Goal: Information Seeking & Learning: Compare options

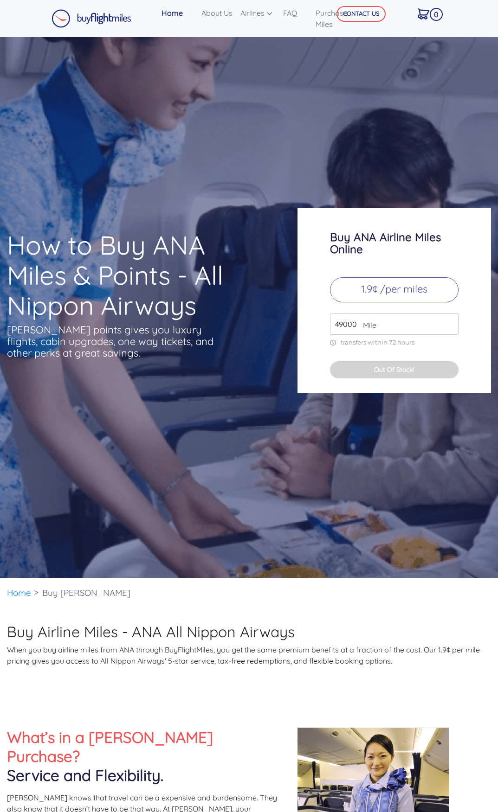
click at [384, 328] on input "49000" at bounding box center [394, 324] width 128 height 21
click at [114, 16] on img at bounding box center [91, 18] width 80 height 19
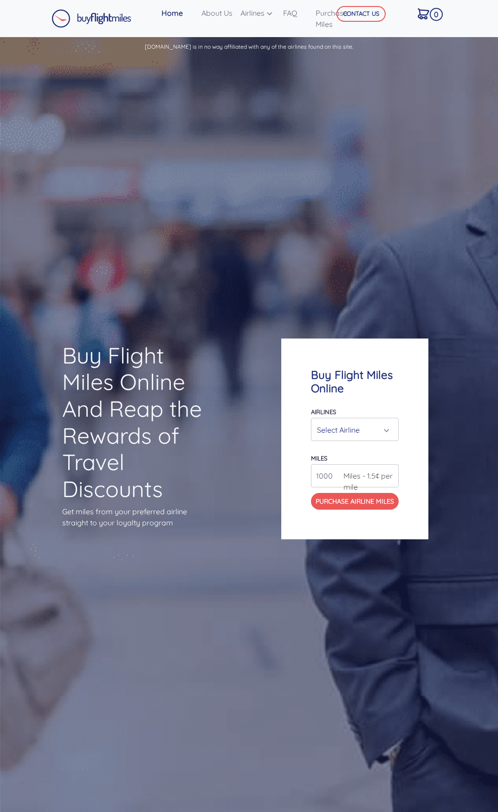
click at [387, 431] on div "Select Airline" at bounding box center [352, 430] width 70 height 18
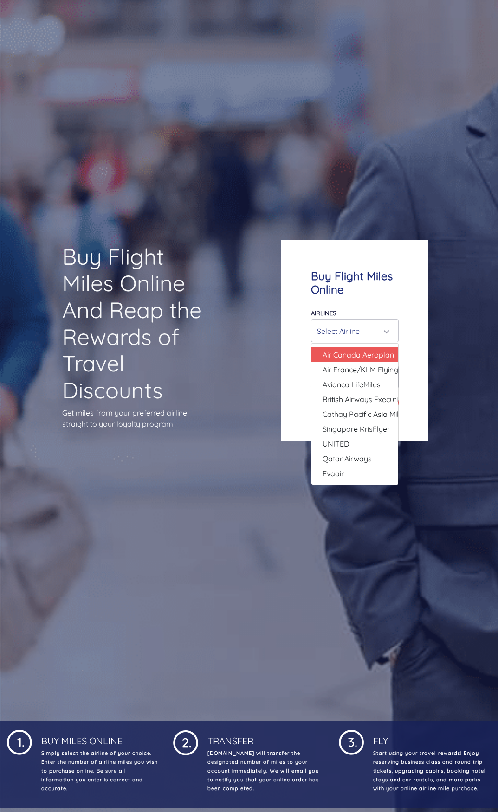
scroll to position [96, 0]
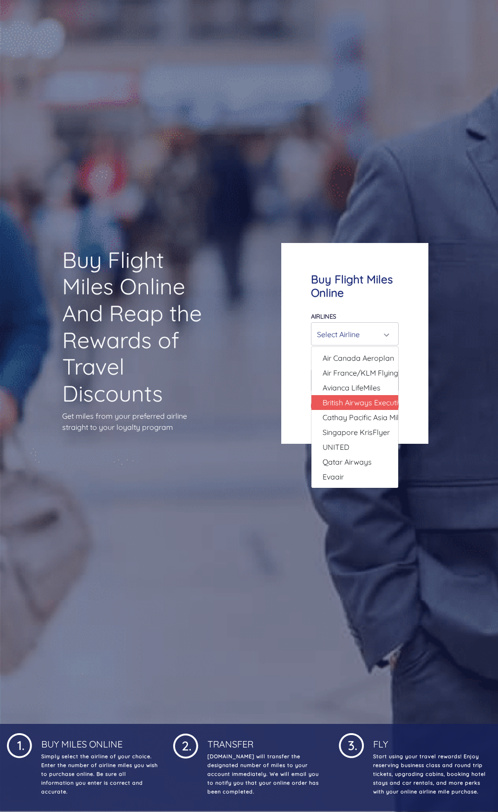
click at [371, 399] on span "British Airways Executive Club" at bounding box center [372, 402] width 100 height 11
select select "British Airways Executive Club"
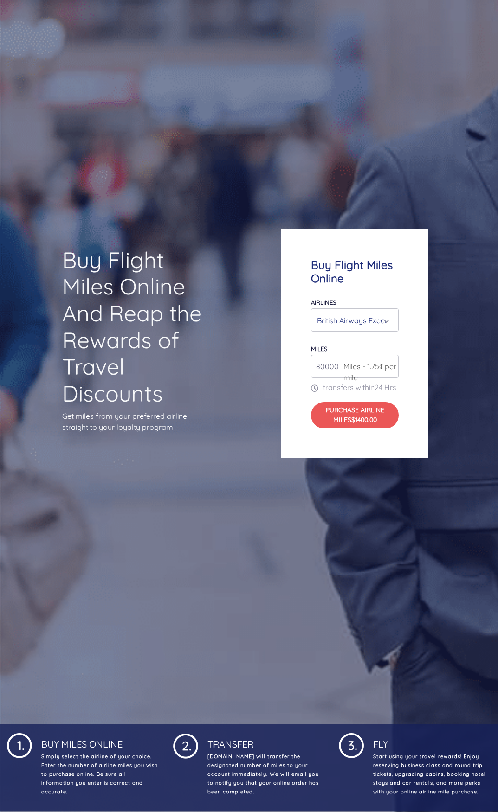
click at [370, 363] on span "Miles - 1.75¢ per mile" at bounding box center [369, 372] width 60 height 22
click at [309, 363] on div "Buy Flight Miles Online Airlines Air Canada Aeroplan Air France/KLM Flying Blue…" at bounding box center [354, 344] width 147 height 230
click at [384, 361] on span "Miles - 1.75¢ per mile" at bounding box center [369, 372] width 60 height 22
click at [320, 364] on input "80000" at bounding box center [355, 366] width 88 height 23
drag, startPoint x: 337, startPoint y: 359, endPoint x: 297, endPoint y: 357, distance: 39.9
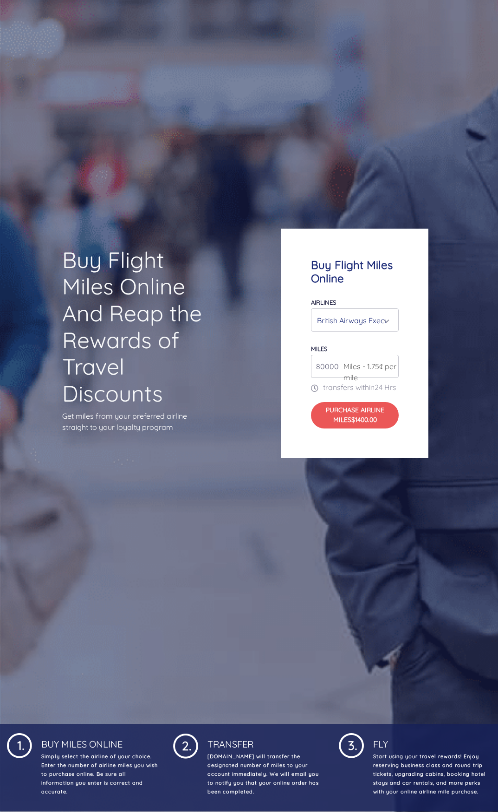
click at [297, 357] on div "Buy Flight Miles Online Airlines Air Canada Aeroplan Air France/KLM Flying Blue…" at bounding box center [354, 344] width 147 height 230
type input "9"
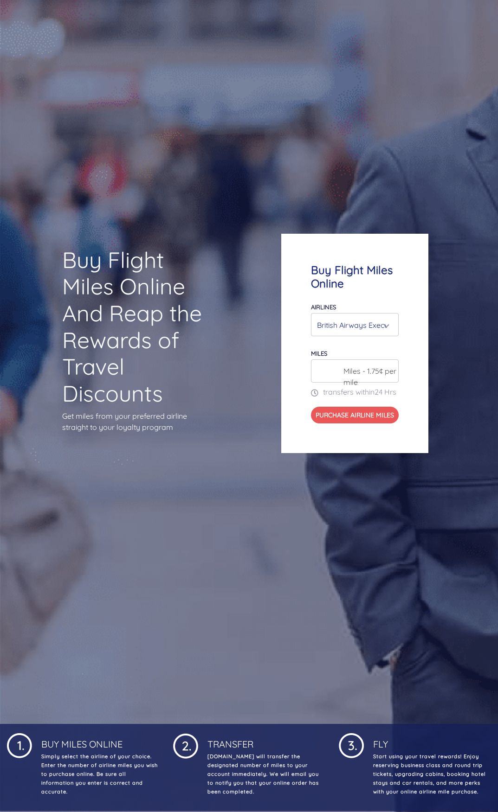
click at [374, 318] on div "British Airways Executive Club" at bounding box center [352, 325] width 70 height 18
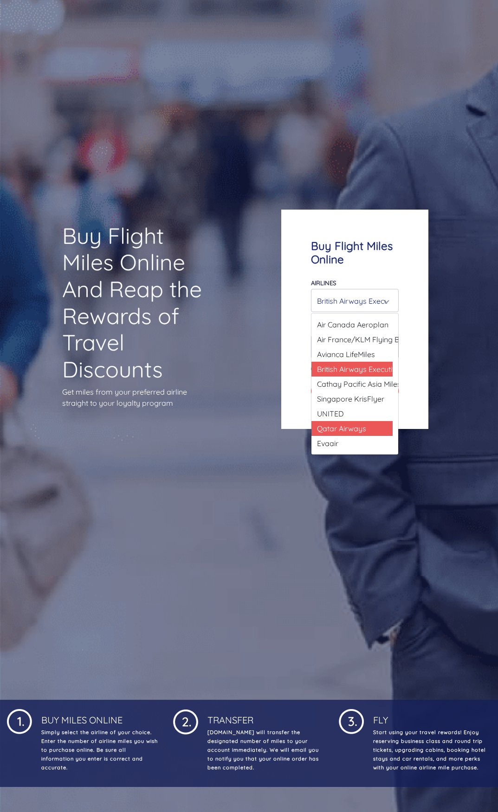
scroll to position [0, 5]
click at [338, 421] on link "Qatar Airways" at bounding box center [350, 428] width 87 height 15
select select "Qatar Airways"
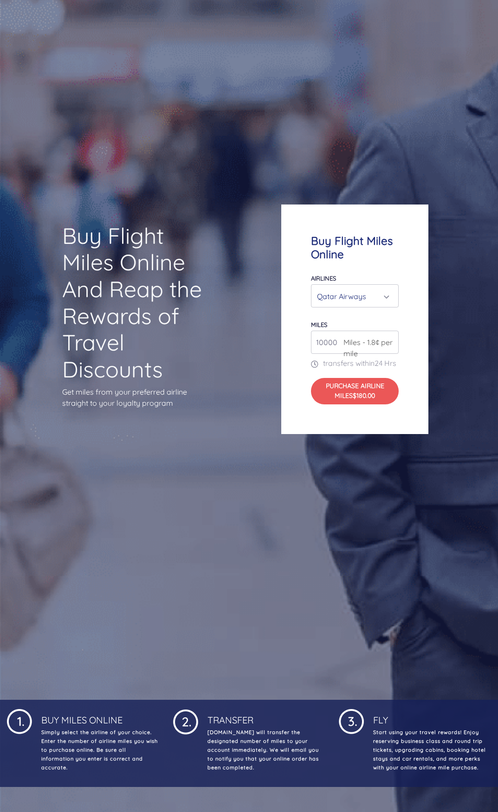
drag, startPoint x: 334, startPoint y: 336, endPoint x: 294, endPoint y: 332, distance: 40.1
click at [294, 332] on div "Buy Flight Miles Online Airlines Air Canada Aeroplan Air France/KLM Flying Blue…" at bounding box center [354, 320] width 147 height 230
type input "100000"
click at [378, 291] on div "Qatar Airways" at bounding box center [352, 297] width 70 height 18
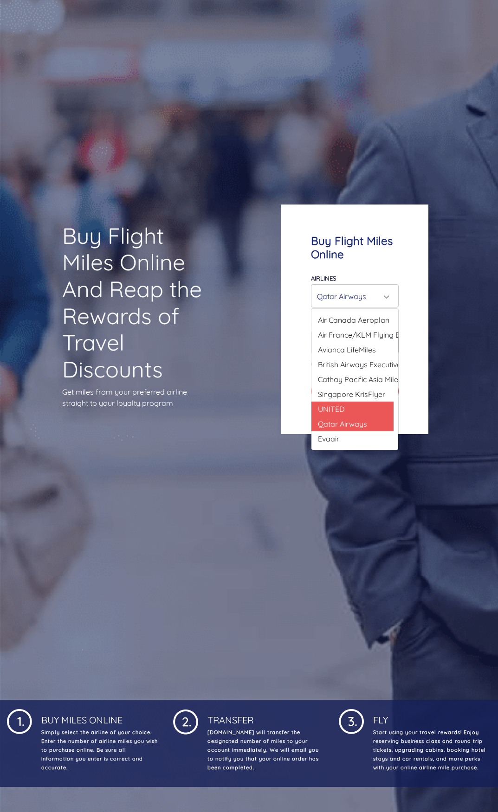
click at [346, 402] on link "UNITED" at bounding box center [350, 409] width 87 height 15
select select "UNITED"
type input "80000"
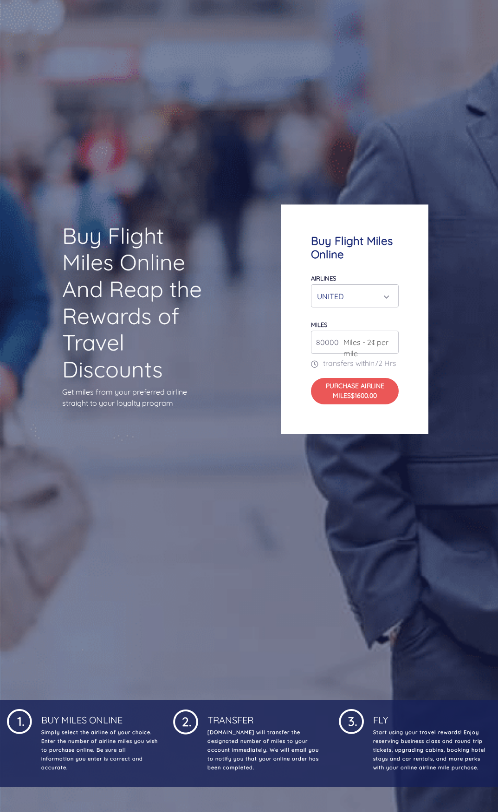
drag, startPoint x: 332, startPoint y: 333, endPoint x: 290, endPoint y: 327, distance: 42.1
click at [290, 327] on div "Buy Flight Miles Online Airlines Air Canada Aeroplan Air France/KLM Flying Blue…" at bounding box center [354, 320] width 147 height 230
click at [333, 336] on input "80000" at bounding box center [355, 342] width 88 height 23
click at [371, 288] on div "UNITED" at bounding box center [352, 297] width 70 height 18
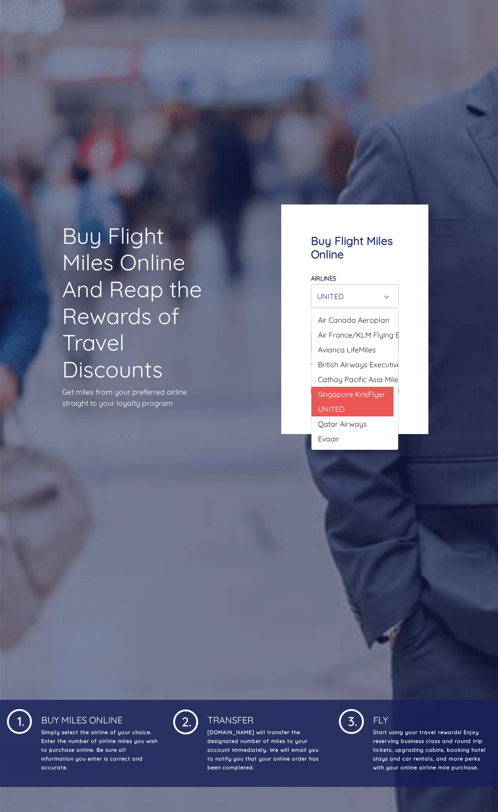
click at [352, 390] on span "Singapore KrisFlyer" at bounding box center [351, 394] width 67 height 11
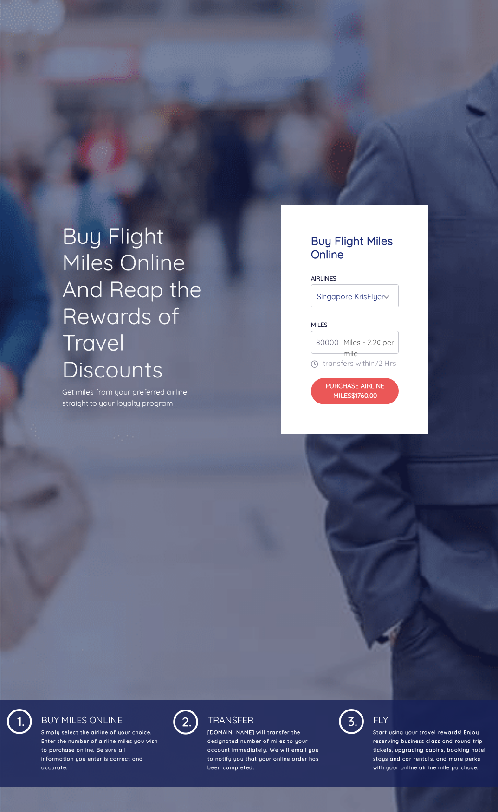
click at [345, 296] on div "Singapore KrisFlyer" at bounding box center [352, 297] width 70 height 18
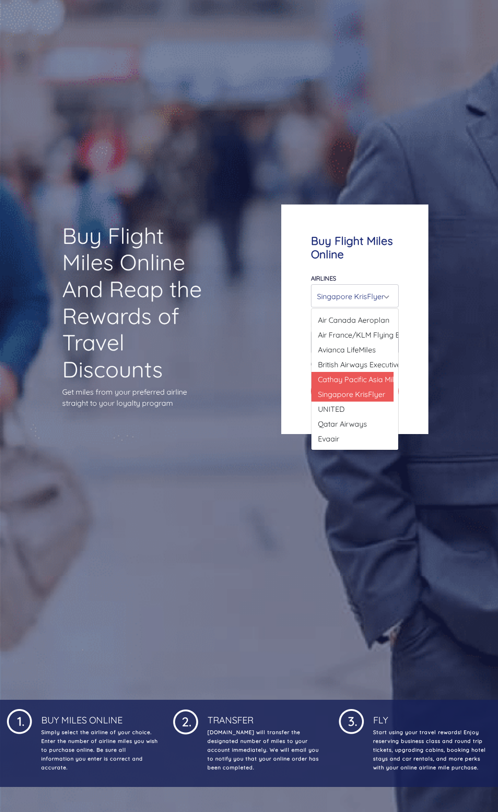
click at [333, 374] on span "Cathay Pacific Asia Miles" at bounding box center [360, 379] width 84 height 11
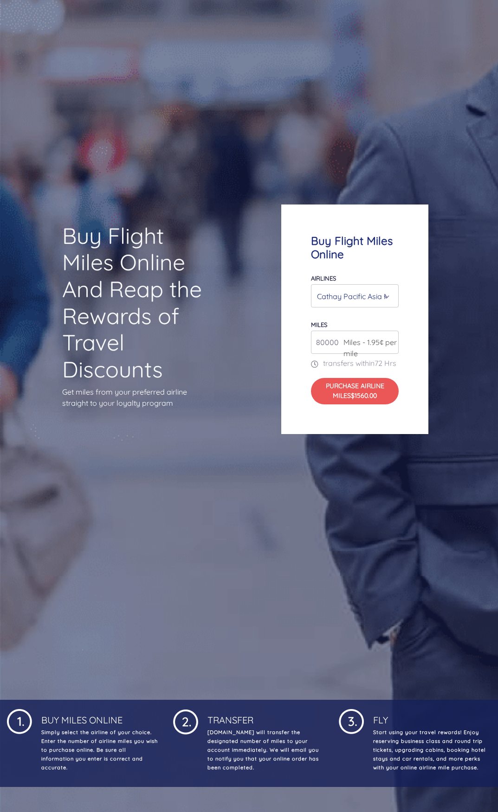
click at [344, 294] on div "Cathay Pacific Asia Miles" at bounding box center [352, 297] width 70 height 18
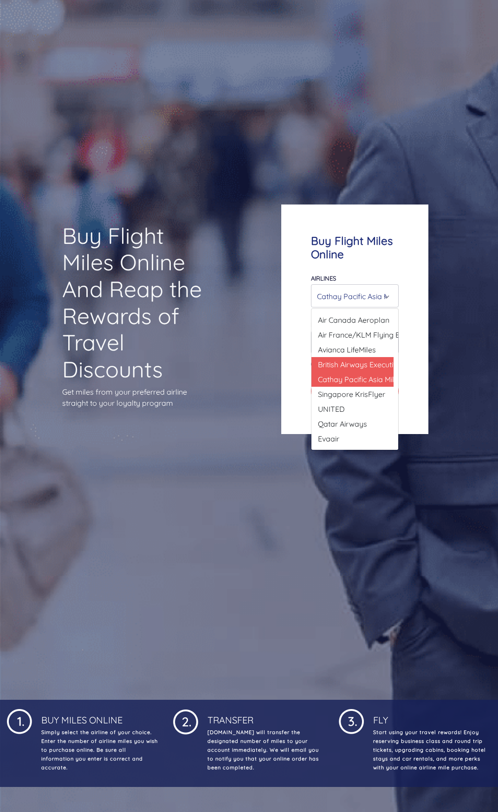
click at [328, 359] on span "British Airways Executive Club" at bounding box center [368, 364] width 100 height 11
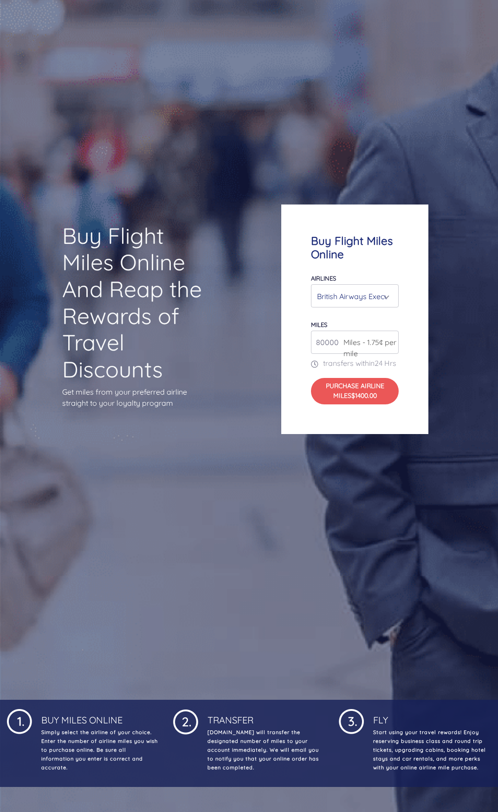
click at [347, 291] on div "British Airways Executive Club" at bounding box center [352, 297] width 70 height 18
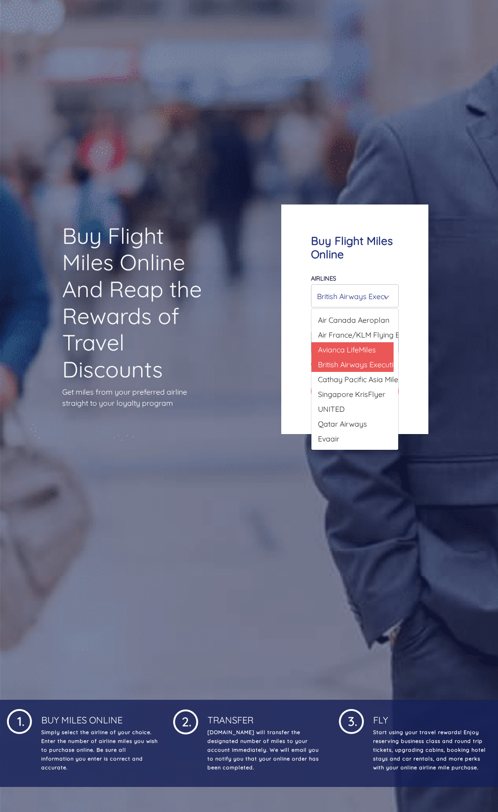
click at [337, 344] on span "Avianca LifeMiles" at bounding box center [347, 349] width 58 height 11
select select "Avianca LifeMiles"
type input "49000"
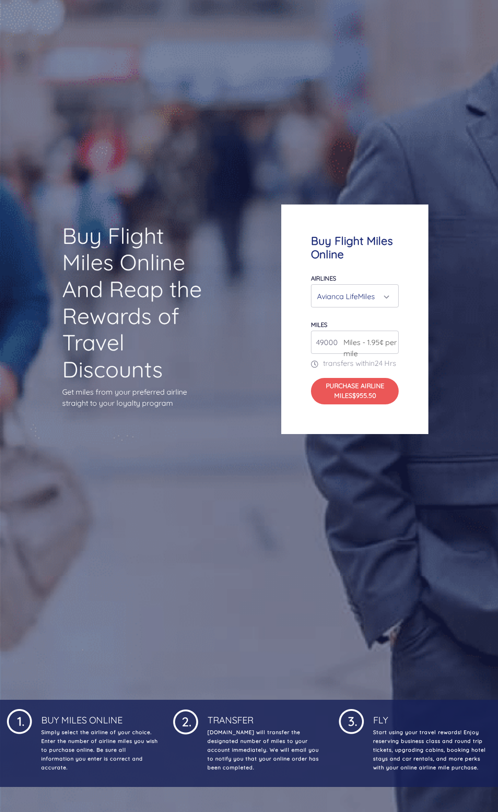
click at [371, 292] on div "Avianca LifeMiles" at bounding box center [352, 297] width 70 height 18
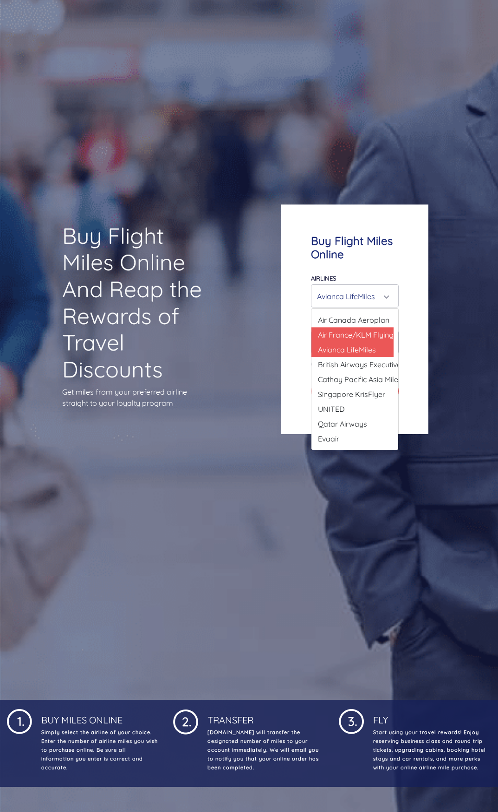
click at [335, 332] on span "Air France/KLM Flying Blue" at bounding box center [364, 334] width 92 height 11
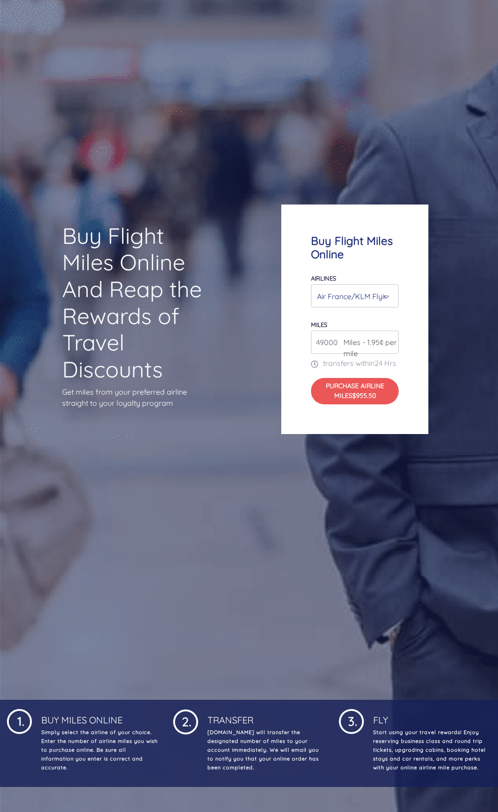
click at [364, 293] on div "Air France/KLM Flying Blue" at bounding box center [352, 297] width 70 height 18
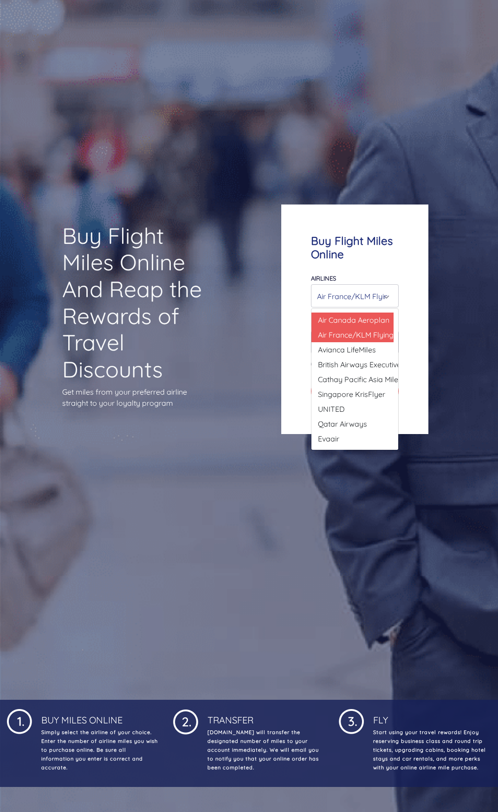
click at [352, 314] on span "Air Canada Aeroplan" at bounding box center [353, 319] width 71 height 11
select select "Air Canada Aeroplan"
type input "80000"
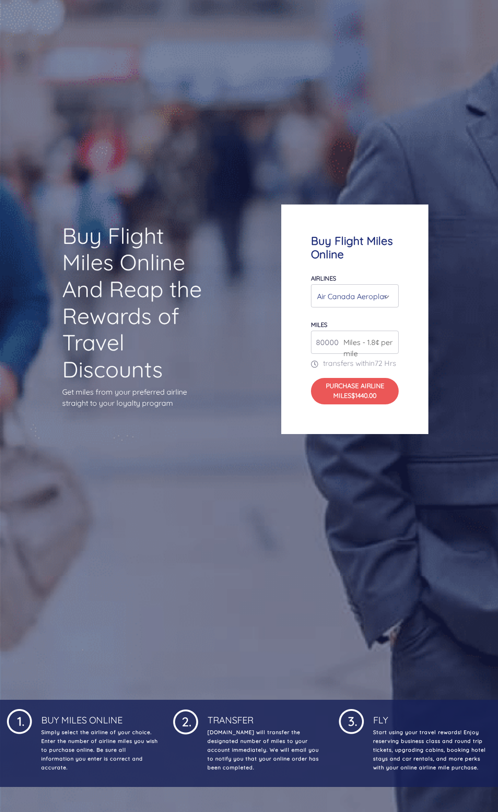
click at [348, 288] on div "Air Canada Aeroplan" at bounding box center [352, 297] width 70 height 18
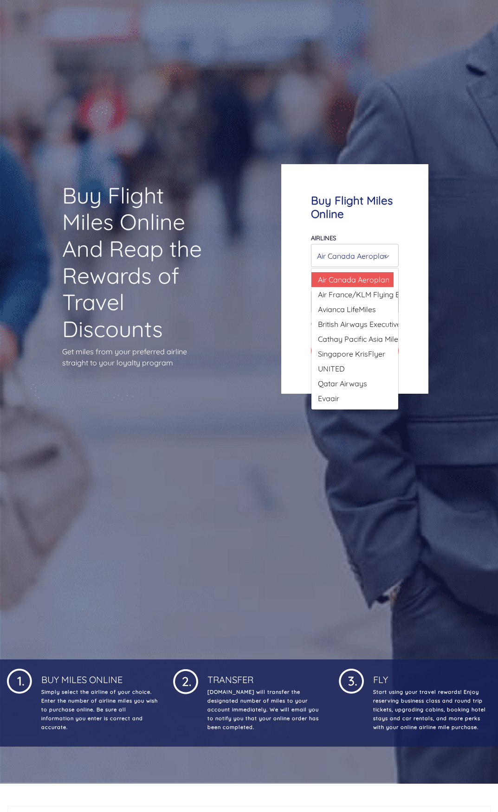
scroll to position [196, 0]
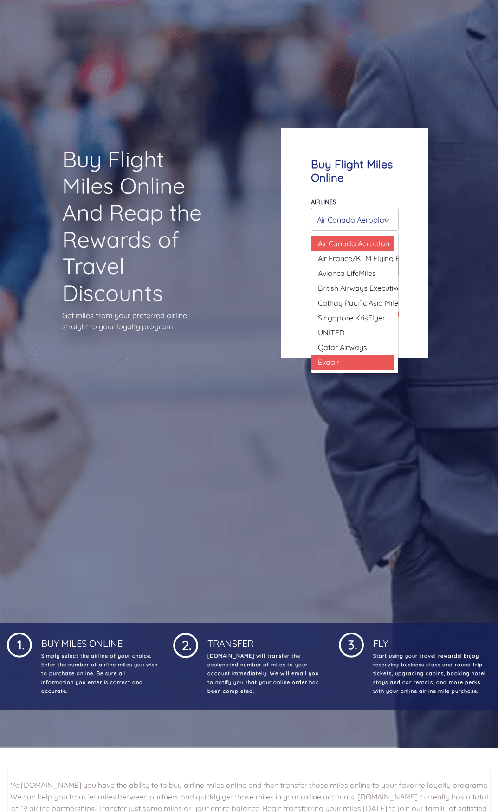
click at [346, 355] on link "Evaair" at bounding box center [350, 362] width 87 height 15
select select "Evaair"
type input "50000"
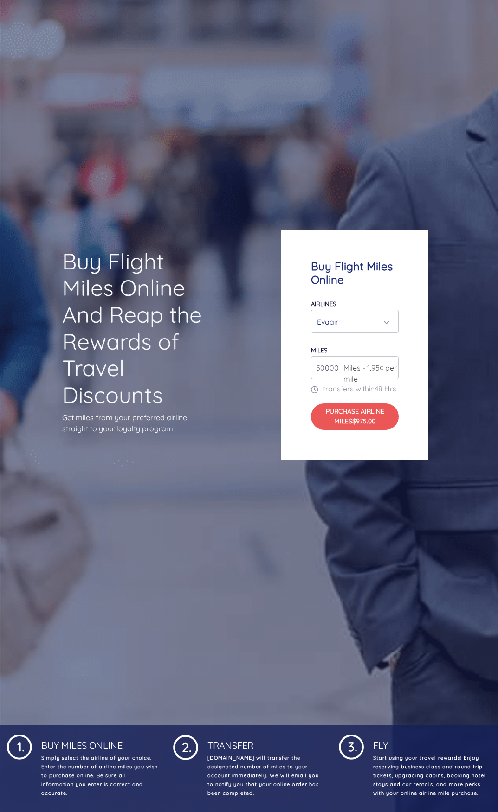
scroll to position [68, 0]
